Goal: Task Accomplishment & Management: Manage account settings

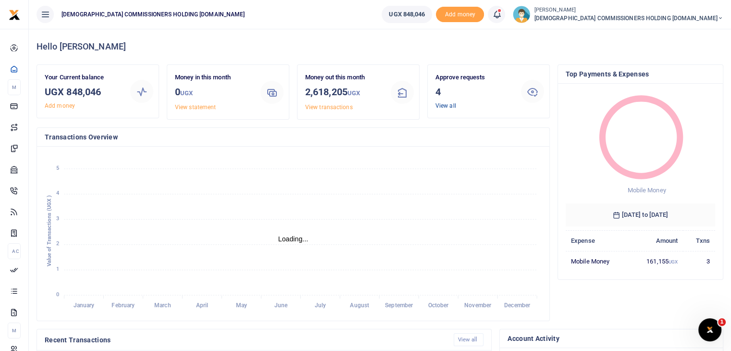
scroll to position [8, 8]
click at [446, 106] on link "View all" at bounding box center [446, 105] width 21 height 7
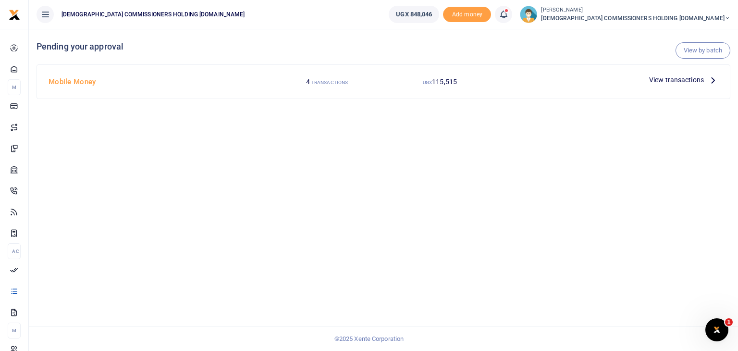
click at [651, 79] on span "View transactions" at bounding box center [677, 80] width 55 height 11
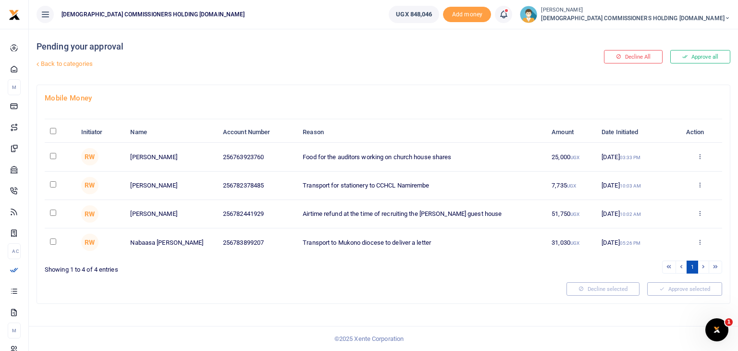
click at [54, 129] on input "\a \a : activate to sort column descending" at bounding box center [53, 131] width 6 height 6
checkbox input "true"
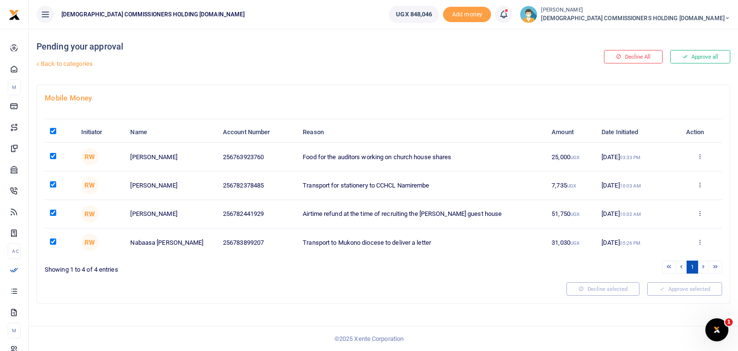
checkbox input "true"
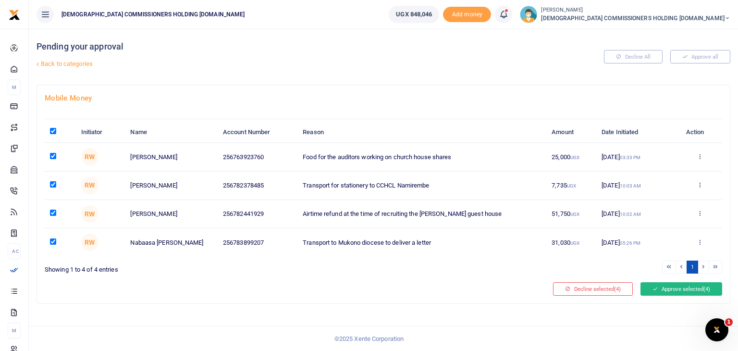
click at [662, 287] on button "Approve selected (4)" at bounding box center [682, 288] width 82 height 13
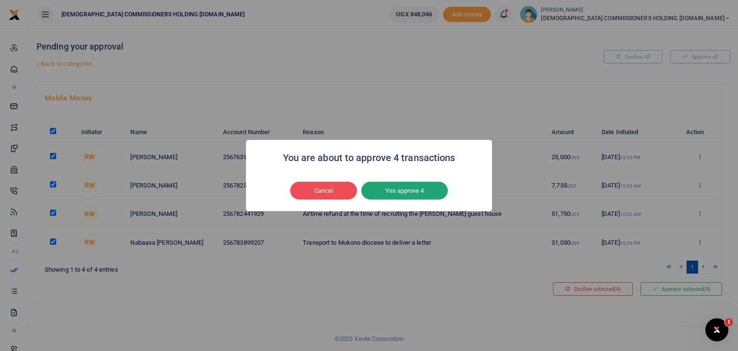
click at [422, 194] on button "Yes approve 4" at bounding box center [405, 191] width 87 height 18
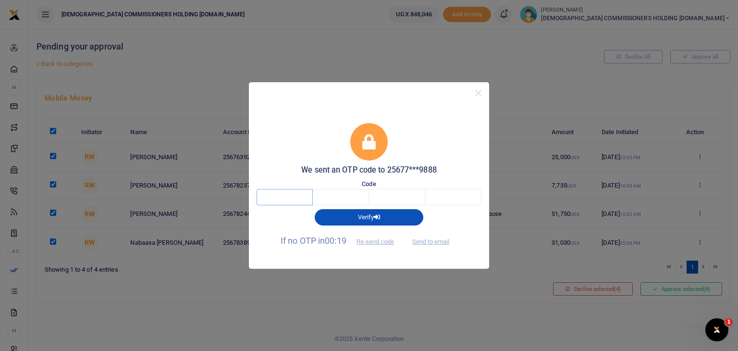
click at [286, 197] on input "text" at bounding box center [285, 197] width 56 height 16
type input "8"
type input "1"
type input "3"
type input "6"
